Goal: Find specific page/section: Find specific page/section

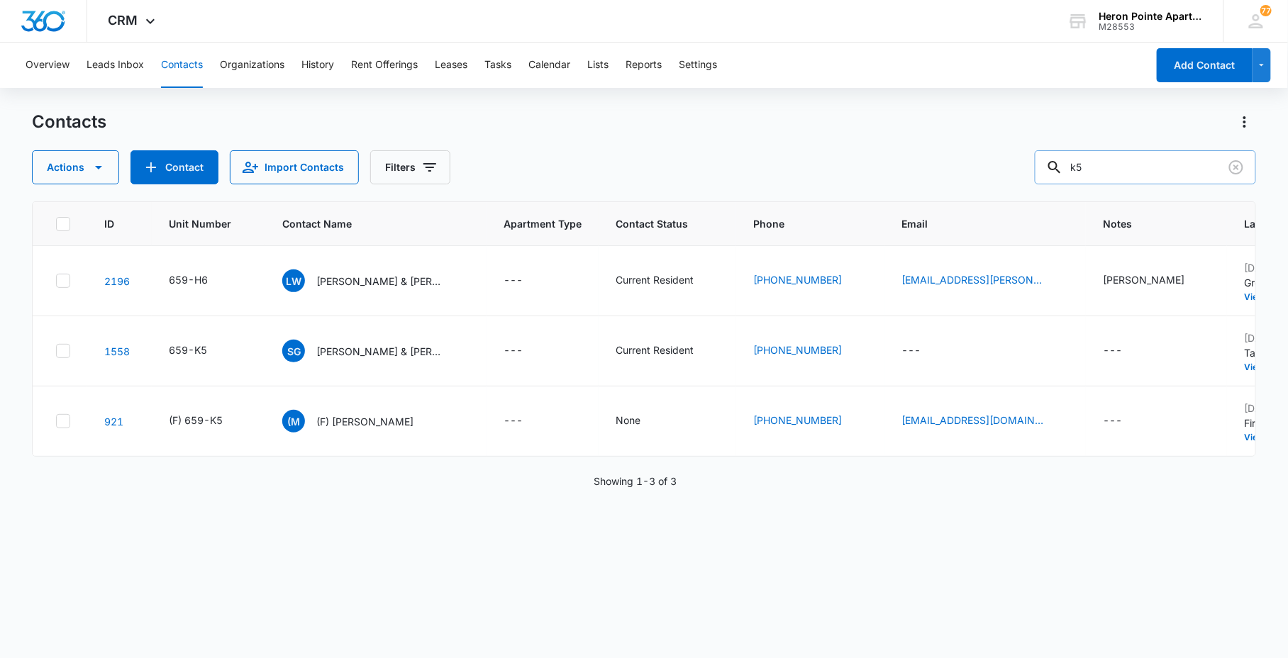
click at [1154, 161] on input "k5" at bounding box center [1145, 167] width 221 height 34
type input "k7"
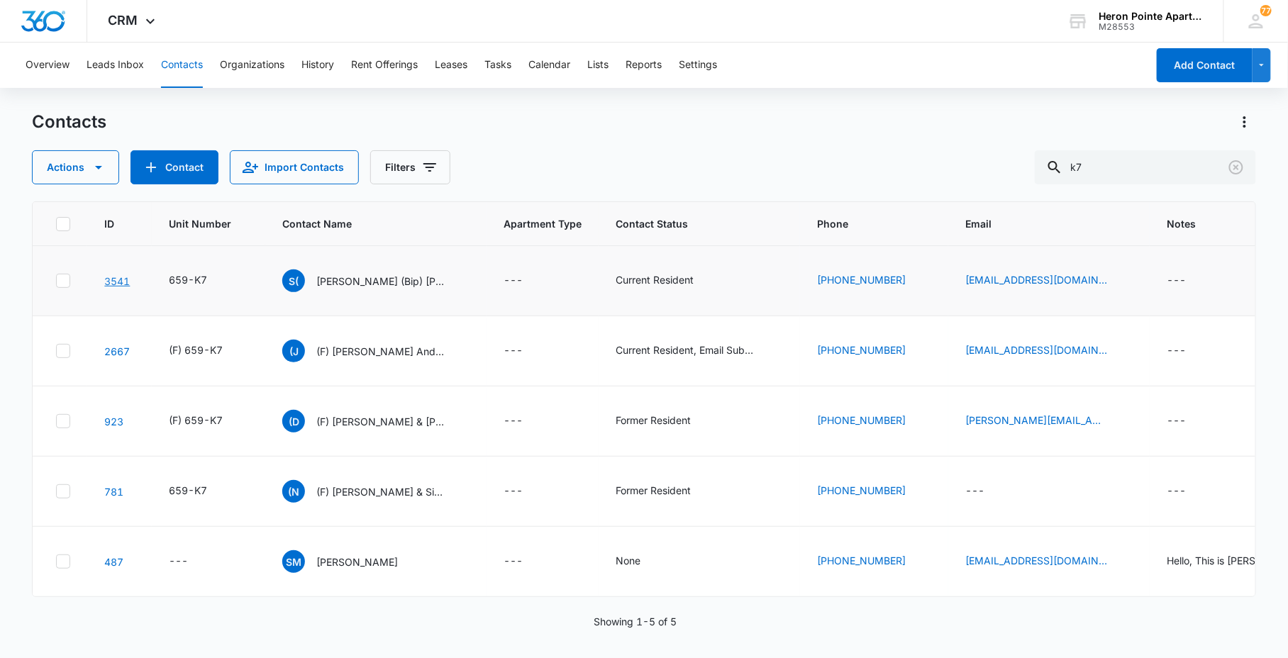
click at [117, 278] on link "3541" at bounding box center [117, 281] width 26 height 12
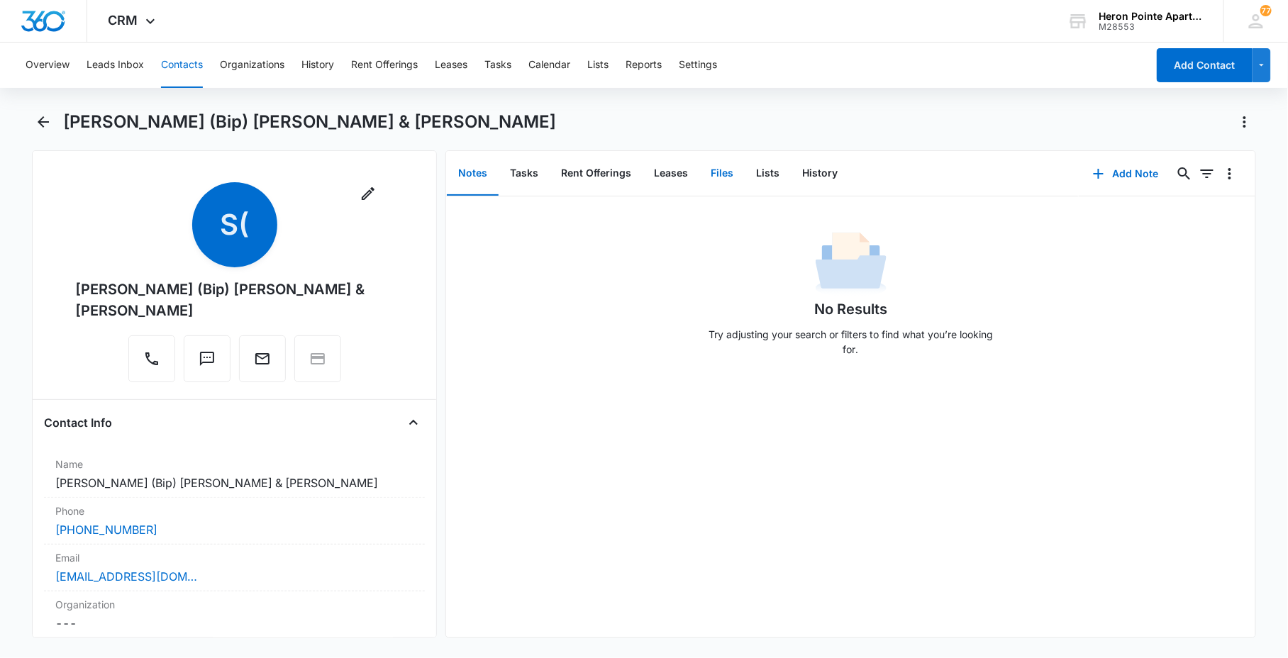
click at [712, 178] on button "Files" at bounding box center [721, 174] width 45 height 44
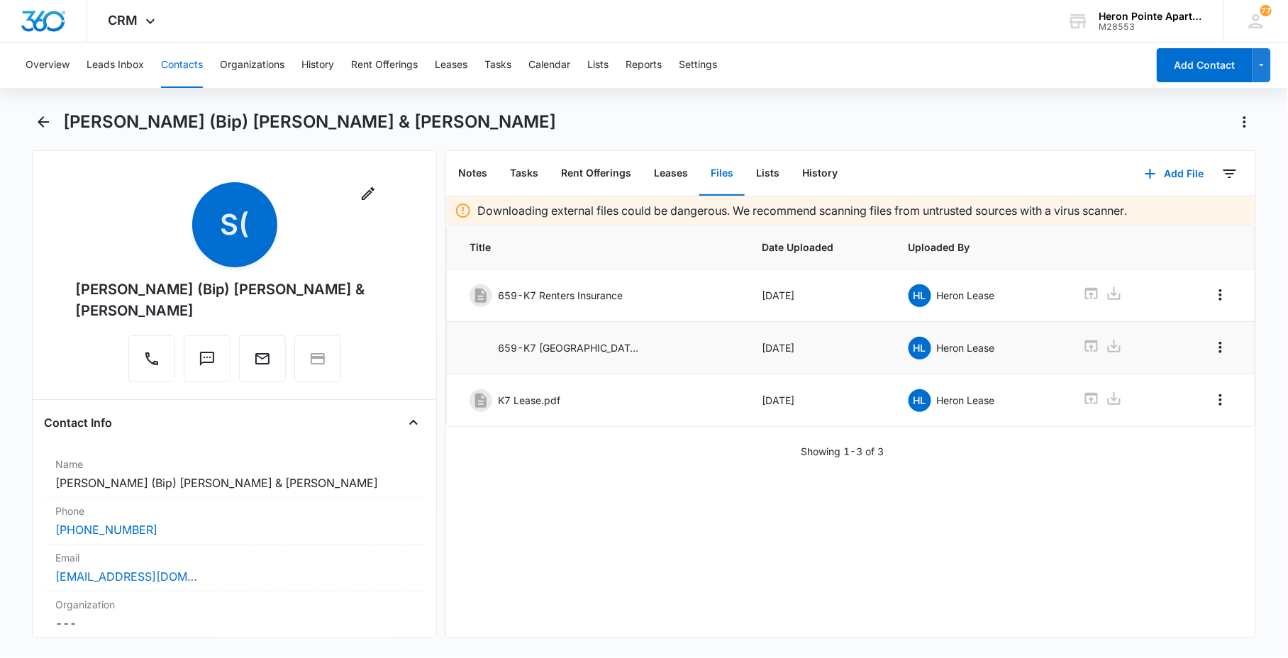
click at [528, 344] on p "659-K7 [GEOGRAPHIC_DATA] .jpg" at bounding box center [569, 347] width 142 height 15
click at [494, 351] on div "659-K7 [GEOGRAPHIC_DATA] .jpg" at bounding box center [595, 348] width 252 height 23
click at [478, 348] on img at bounding box center [480, 348] width 23 height 23
click at [1083, 345] on icon at bounding box center [1091, 346] width 17 height 17
click at [39, 125] on icon "Back" at bounding box center [43, 121] width 17 height 17
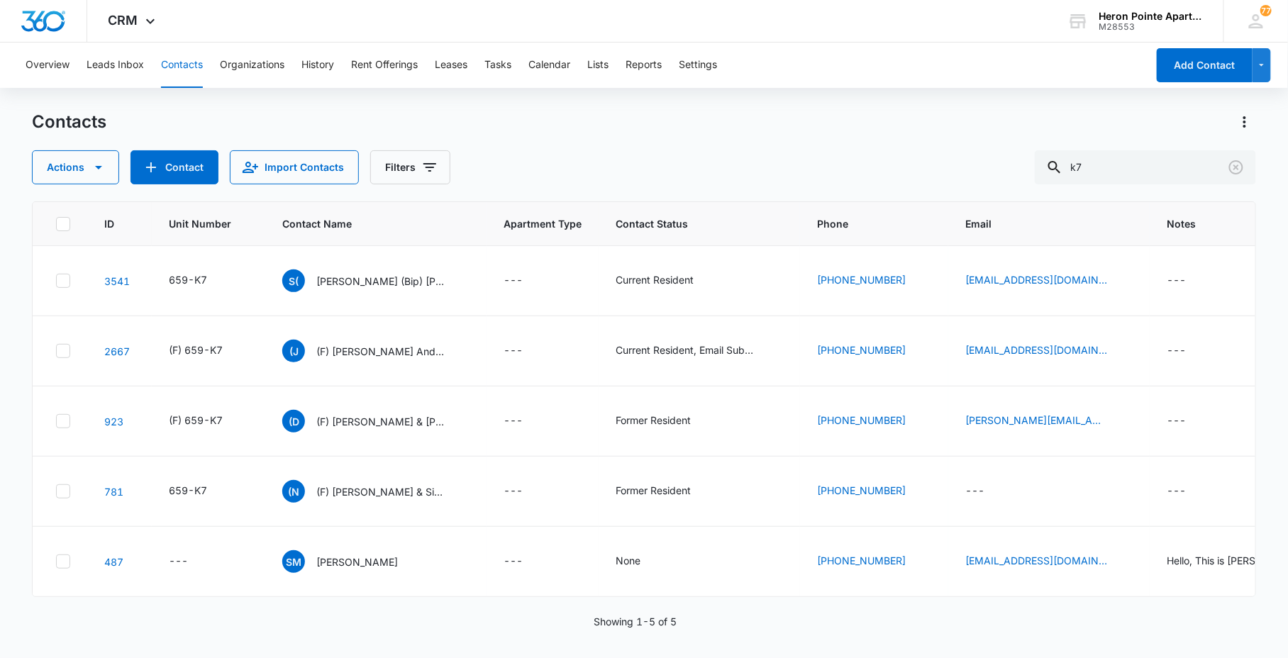
click at [177, 67] on button "Contacts" at bounding box center [182, 65] width 42 height 45
